Goal: Information Seeking & Learning: Learn about a topic

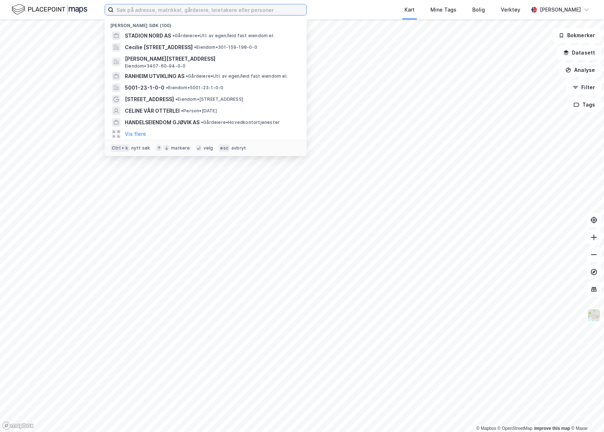
click at [180, 13] on input at bounding box center [210, 9] width 193 height 11
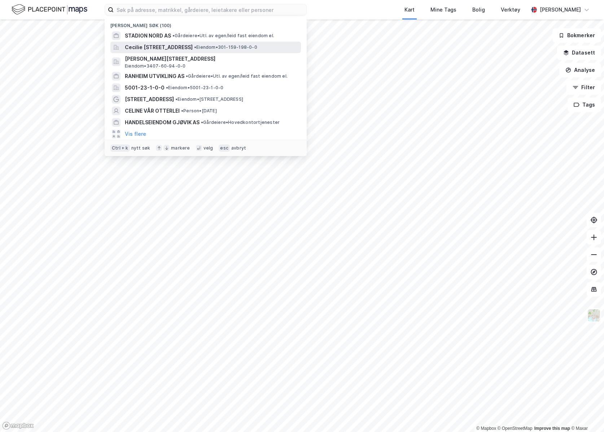
click at [173, 47] on span "Cecilie [STREET_ADDRESS]" at bounding box center [159, 47] width 68 height 9
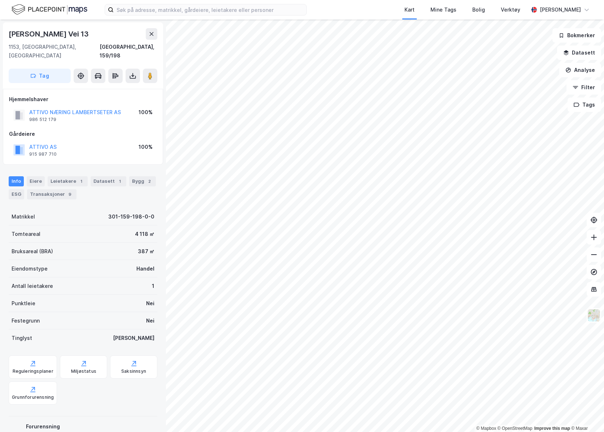
click at [0, 92] on html "Kart Mine Tags Bolig Verktøy [PERSON_NAME] © Mapbox © OpenStreetMap Improve thi…" at bounding box center [302, 216] width 604 height 432
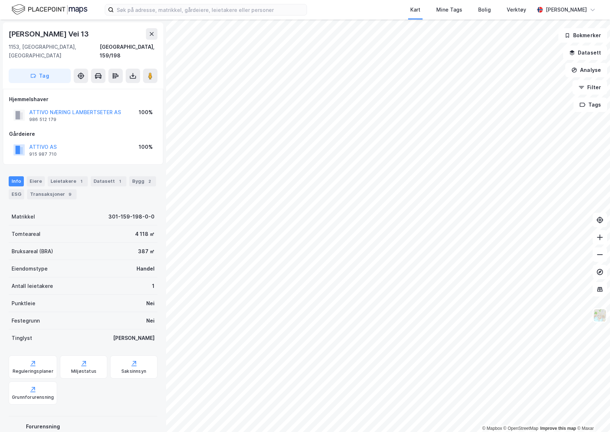
click at [38, 7] on img at bounding box center [50, 9] width 76 height 13
